Goal: Register for event/course

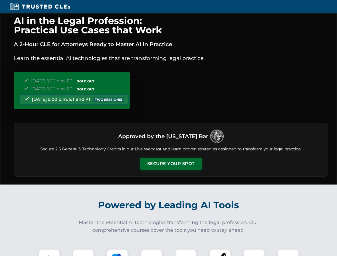
click at [171, 164] on button "Secure Your Spot" at bounding box center [171, 164] width 62 height 12
click at [49, 253] on img at bounding box center [48, 259] width 15 height 15
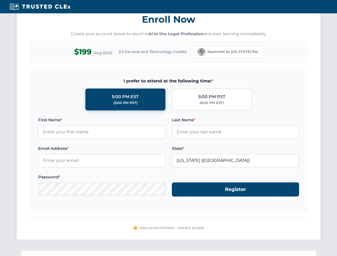
scroll to position [524, 0]
